Goal: Task Accomplishment & Management: Use online tool/utility

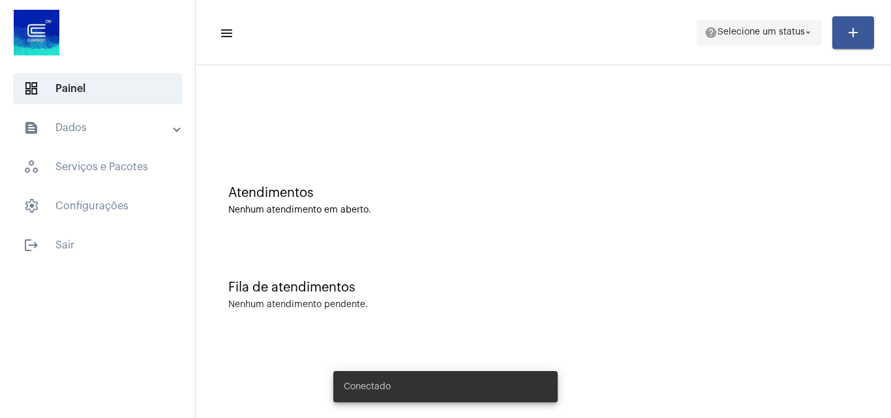
click at [737, 40] on span "help Selecione um status arrow_drop_down" at bounding box center [760, 31] width 110 height 23
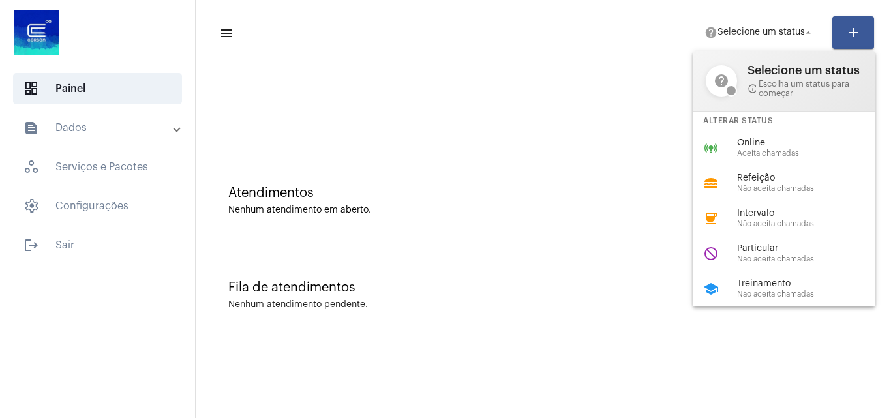
click at [760, 144] on span "Online" at bounding box center [811, 143] width 149 height 10
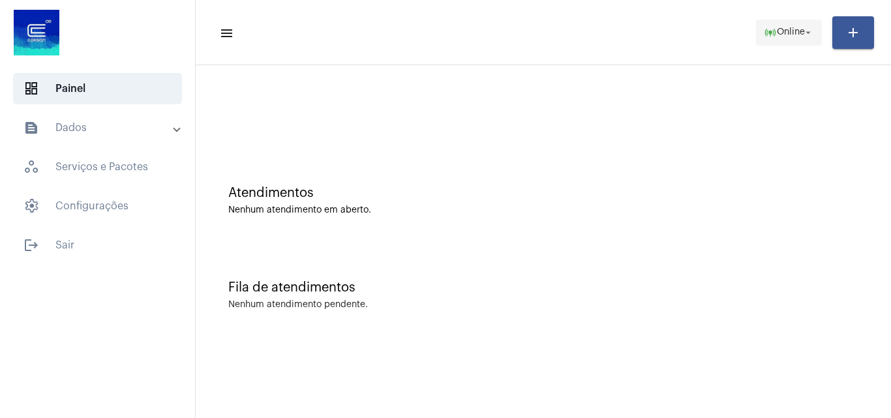
click at [796, 33] on span "Online" at bounding box center [791, 32] width 28 height 9
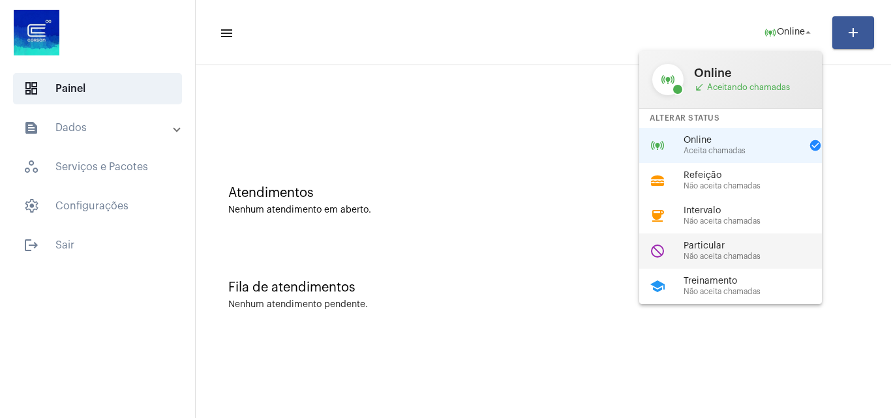
click at [694, 247] on span "Particular" at bounding box center [758, 246] width 149 height 10
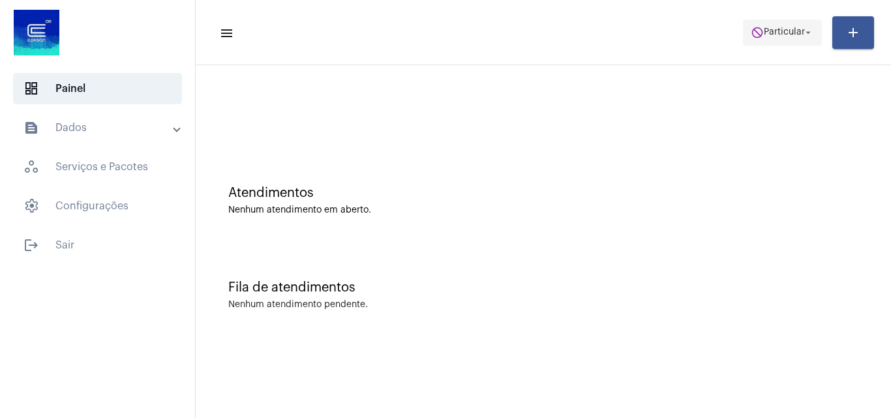
click at [777, 35] on span "Particular" at bounding box center [784, 32] width 41 height 9
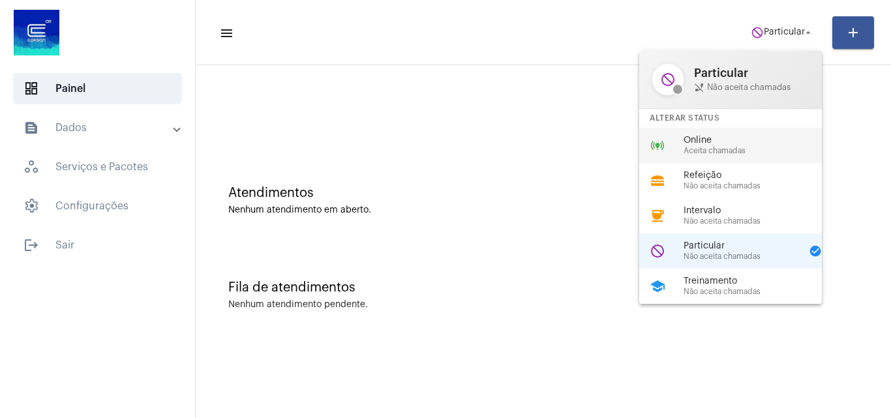
click at [733, 151] on span "Aceita chamadas" at bounding box center [758, 151] width 149 height 8
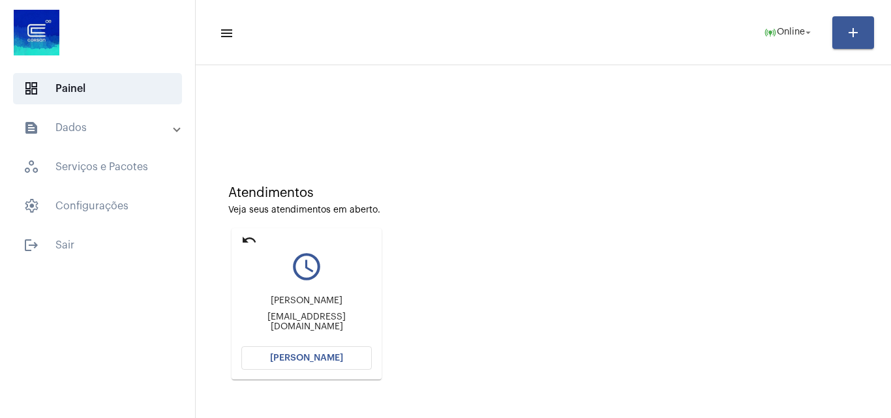
click at [282, 355] on span "[PERSON_NAME]" at bounding box center [306, 358] width 73 height 9
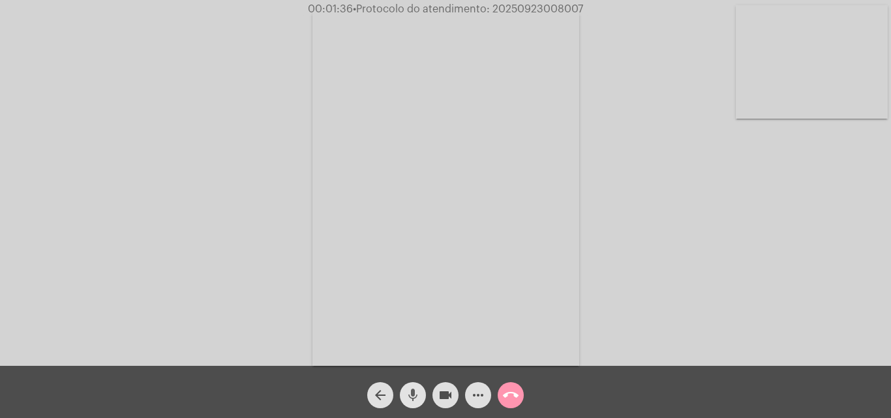
click at [416, 393] on mat-icon "mic" at bounding box center [413, 396] width 16 height 16
click at [439, 393] on mat-icon "videocam" at bounding box center [446, 396] width 16 height 16
click at [416, 388] on mat-icon "mic_off" at bounding box center [413, 396] width 16 height 16
click at [451, 391] on mat-icon "videocam_off" at bounding box center [446, 396] width 16 height 16
click at [559, 7] on span "• Protocolo do atendimento: 20250923008007" at bounding box center [467, 9] width 230 height 10
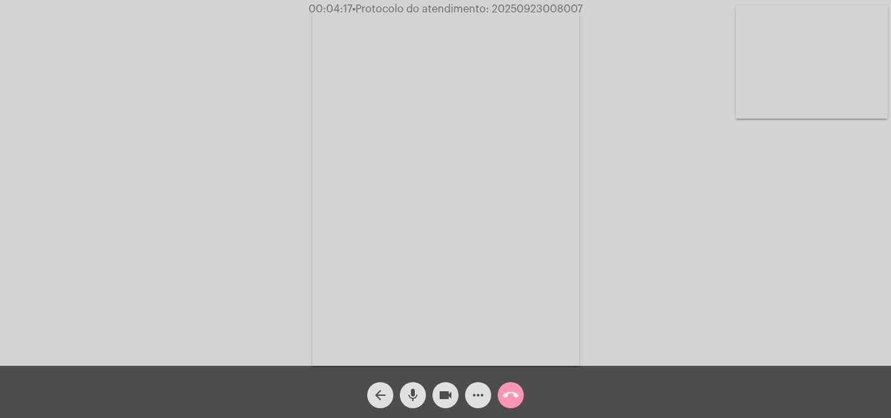
click at [559, 7] on span "• Protocolo do atendimento: 20250923008007" at bounding box center [467, 9] width 230 height 10
copy span "20250923008007"
click at [506, 392] on mat-icon "call_end" at bounding box center [511, 396] width 16 height 16
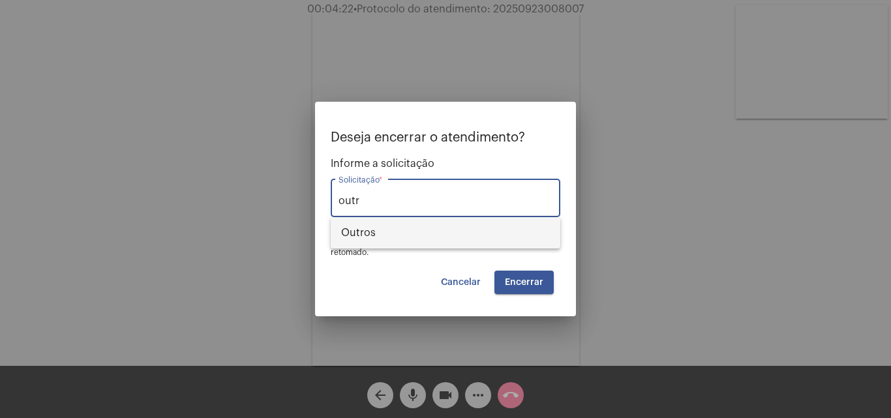
click at [440, 234] on span "Outros" at bounding box center [445, 232] width 209 height 31
type input "Outros"
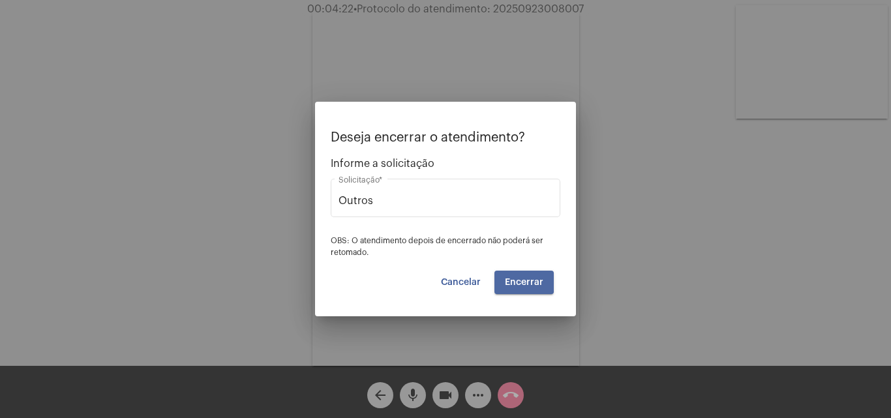
click at [519, 273] on button "Encerrar" at bounding box center [524, 282] width 59 height 23
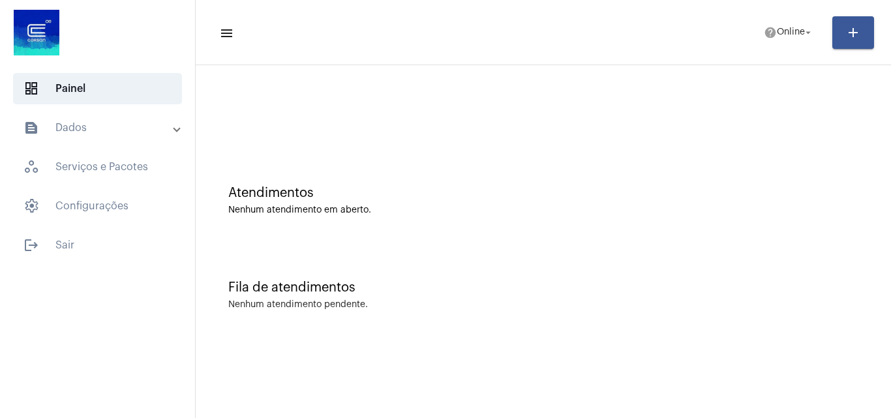
click at [101, 124] on mat-panel-title "text_snippet_outlined Dados" at bounding box center [98, 128] width 151 height 16
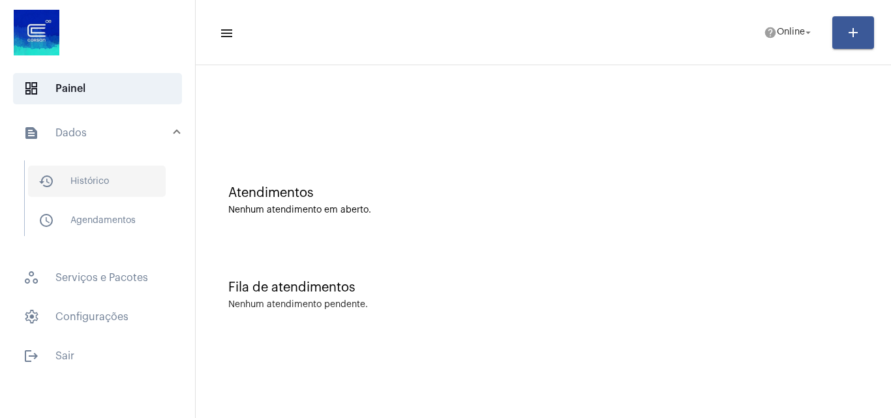
click at [99, 185] on span "history_outlined Histórico" at bounding box center [97, 181] width 138 height 31
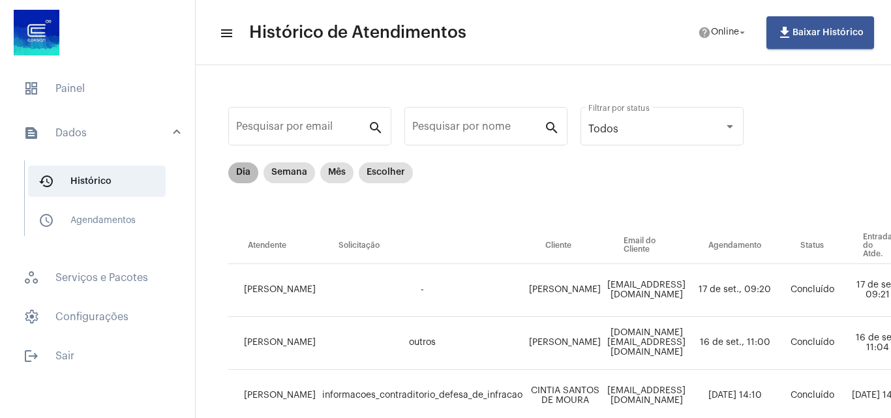
click at [236, 177] on mat-chip "Dia" at bounding box center [243, 172] width 30 height 21
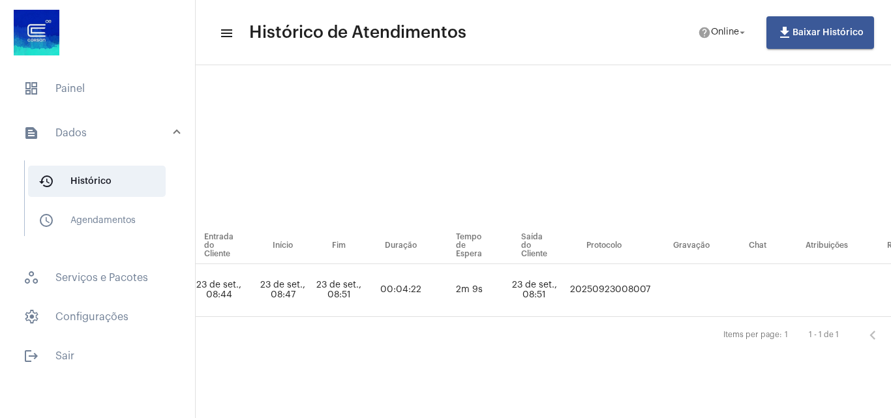
scroll to position [0, 629]
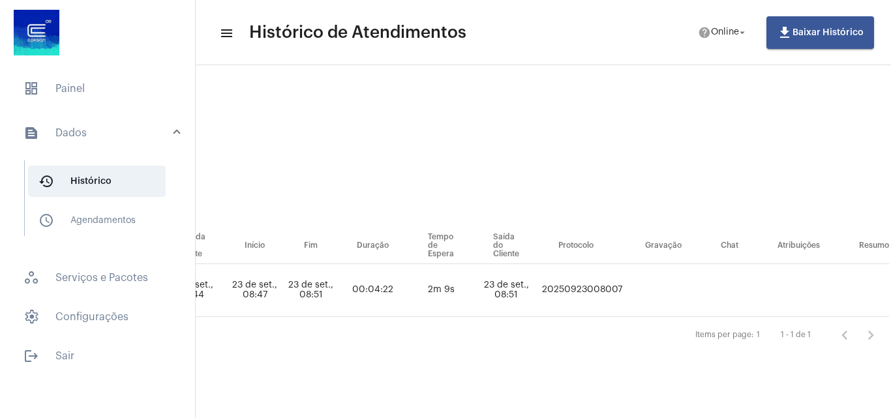
click at [600, 286] on td "20250923008007" at bounding box center [582, 290] width 87 height 53
copy td "20250923008007"
click at [127, 84] on span "dashboard Painel" at bounding box center [97, 88] width 169 height 31
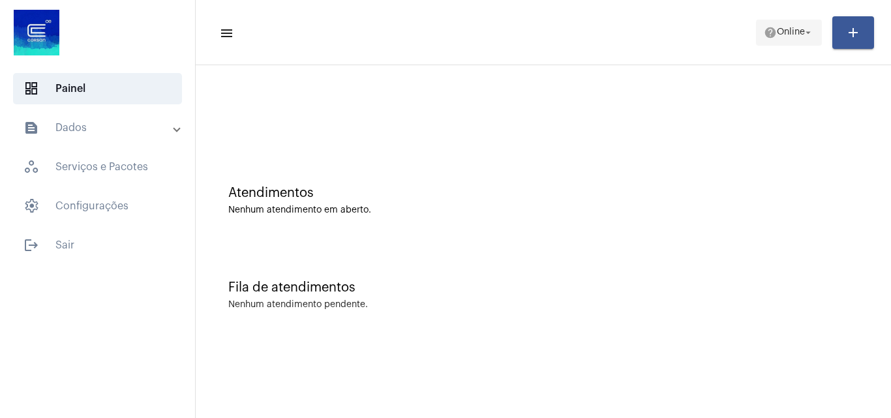
click at [769, 31] on mat-icon "help" at bounding box center [770, 32] width 13 height 13
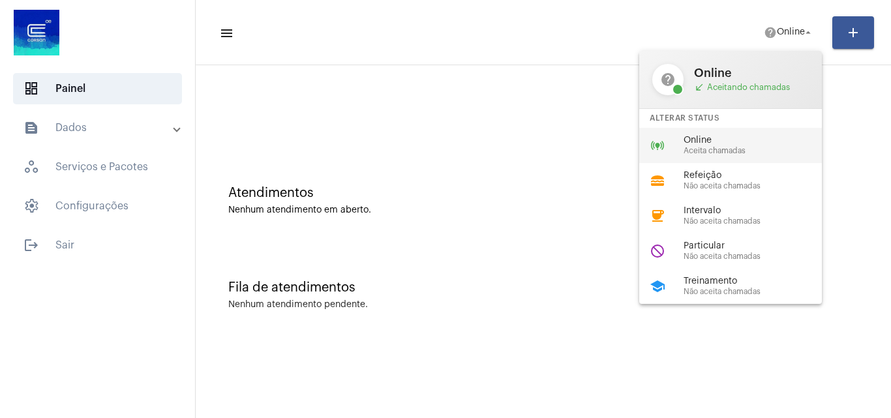
click at [722, 140] on span "Online" at bounding box center [758, 141] width 149 height 10
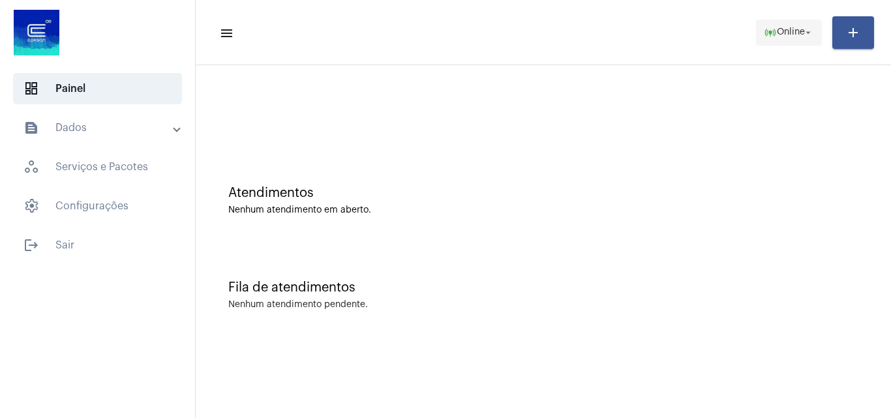
click at [767, 29] on mat-icon "online_prediction" at bounding box center [770, 32] width 13 height 13
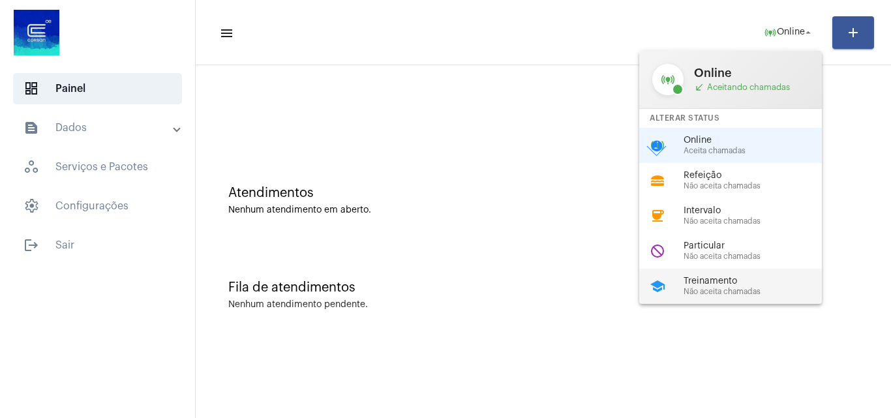
click at [730, 285] on span "Treinamento" at bounding box center [758, 282] width 149 height 10
